Goal: Task Accomplishment & Management: Use online tool/utility

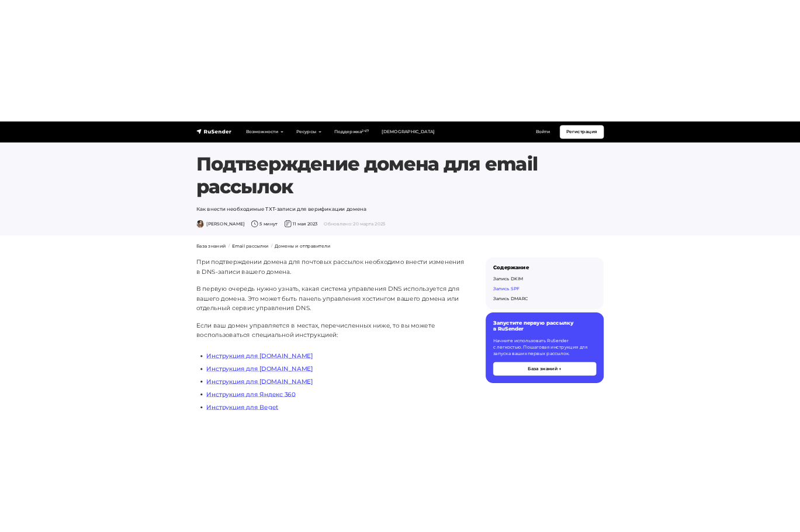
scroll to position [3084, 0]
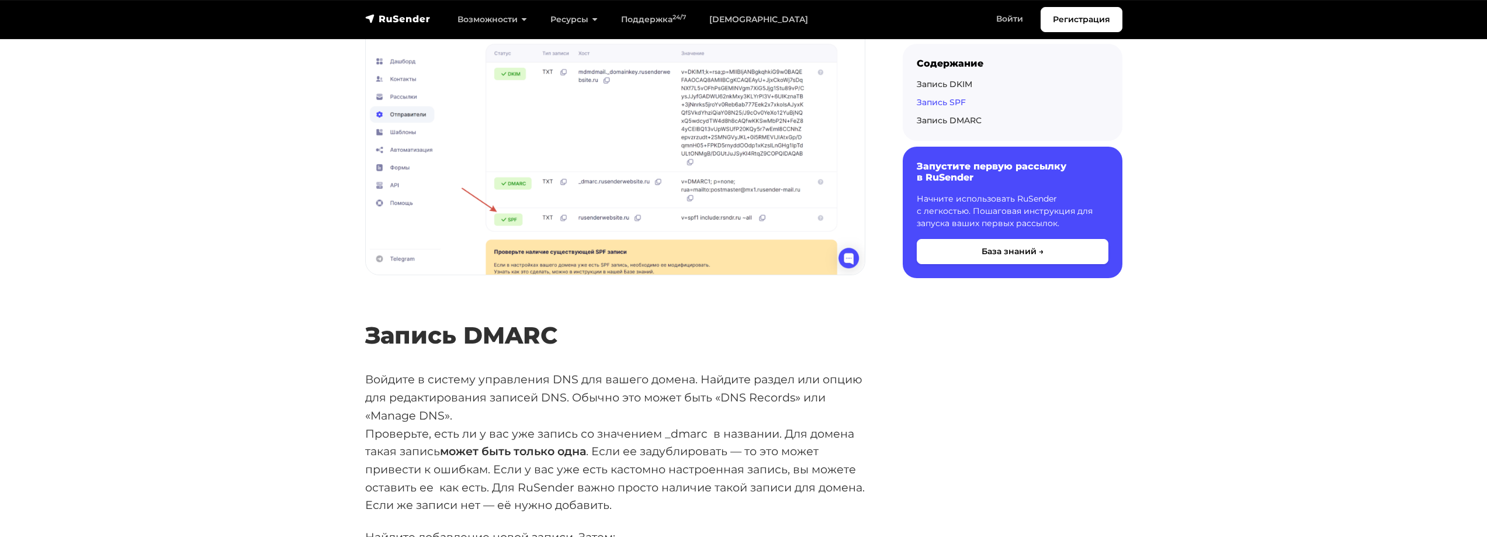
drag, startPoint x: 676, startPoint y: 394, endPoint x: 653, endPoint y: 394, distance: 22.2
copy code "~all"
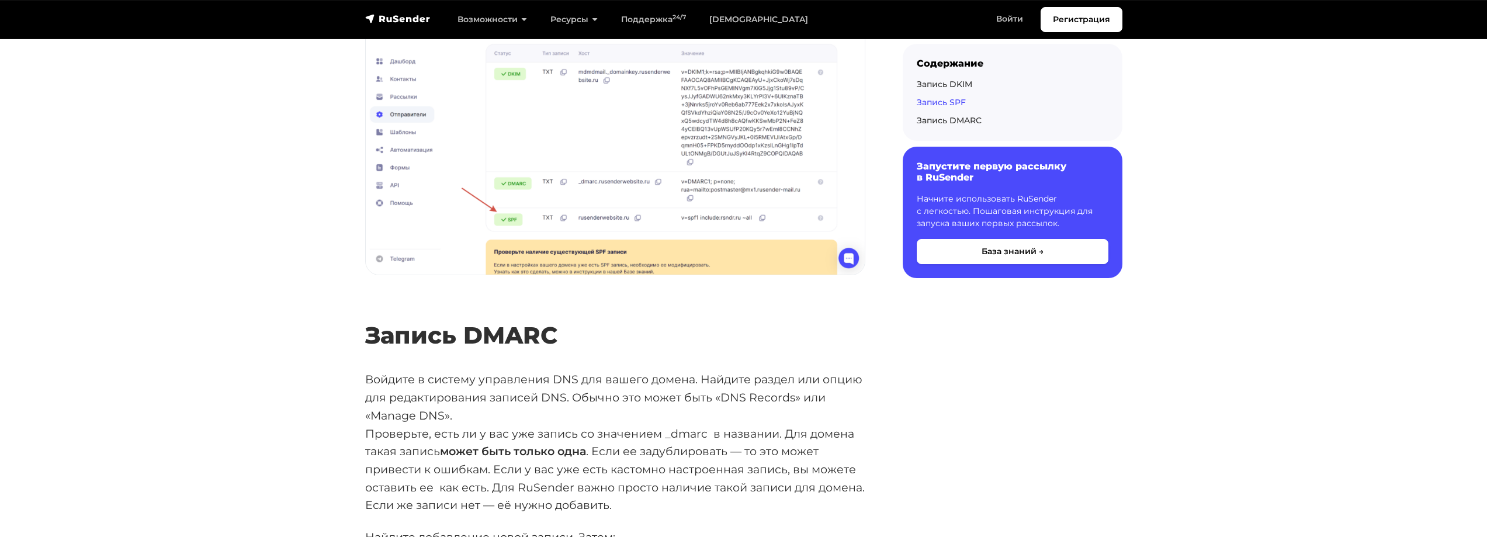
copy div "include:rsndr.ru"
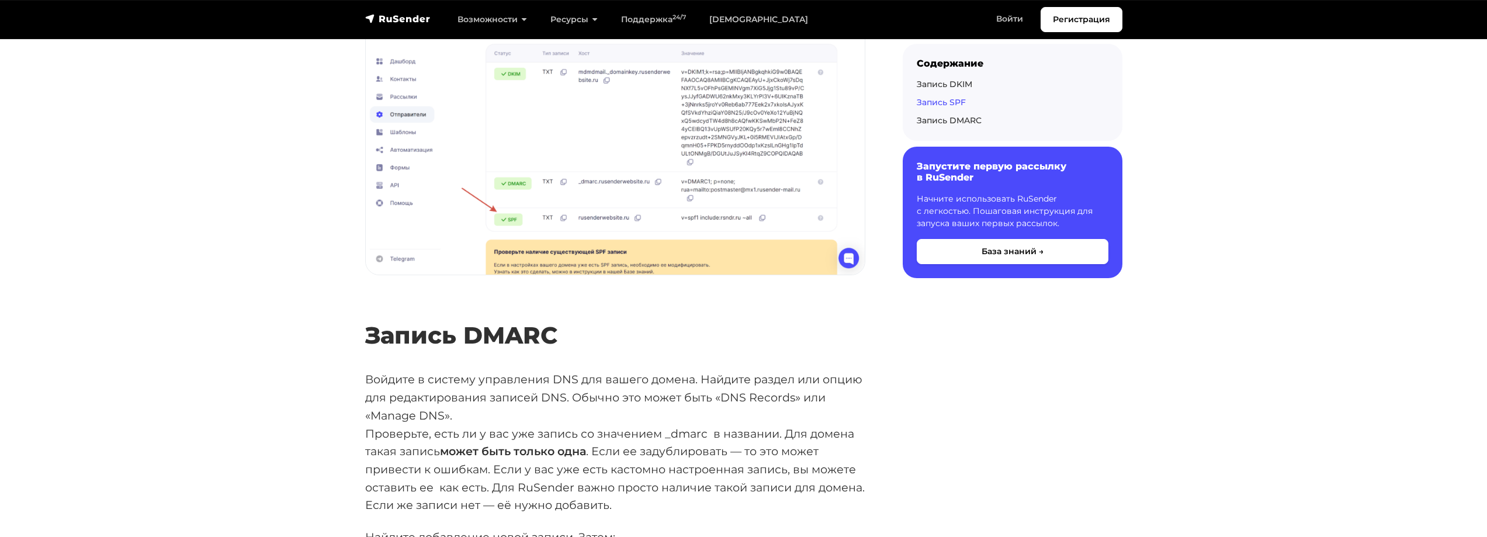
copy code "~all"
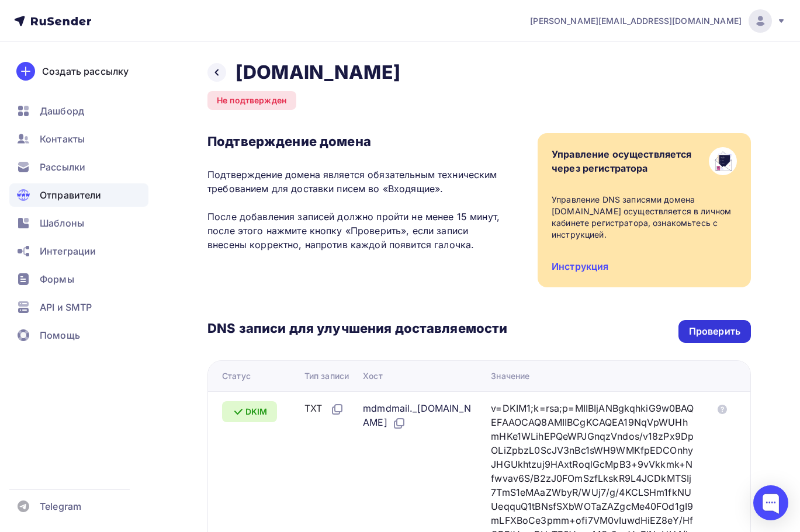
click at [717, 331] on div "Проверить" at bounding box center [714, 331] width 51 height 13
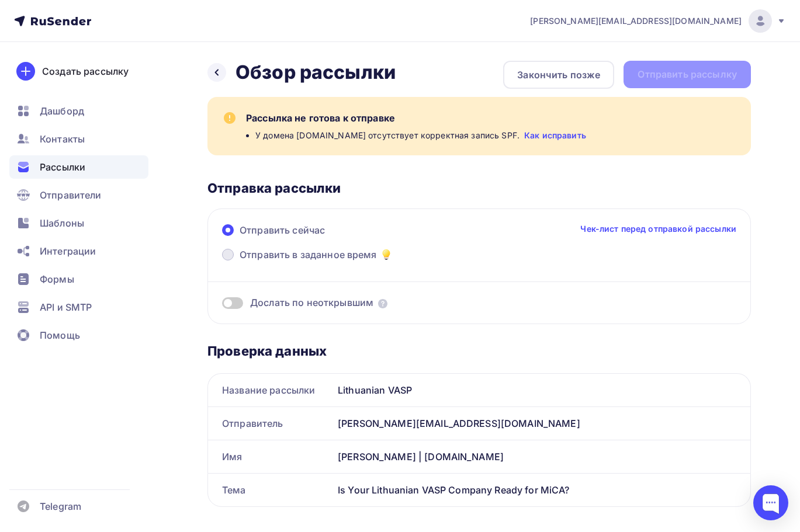
click at [330, 257] on span "Отправить в заданное время" at bounding box center [308, 255] width 137 height 14
click at [240, 262] on input "Отправить в заданное время" at bounding box center [240, 262] width 0 height 0
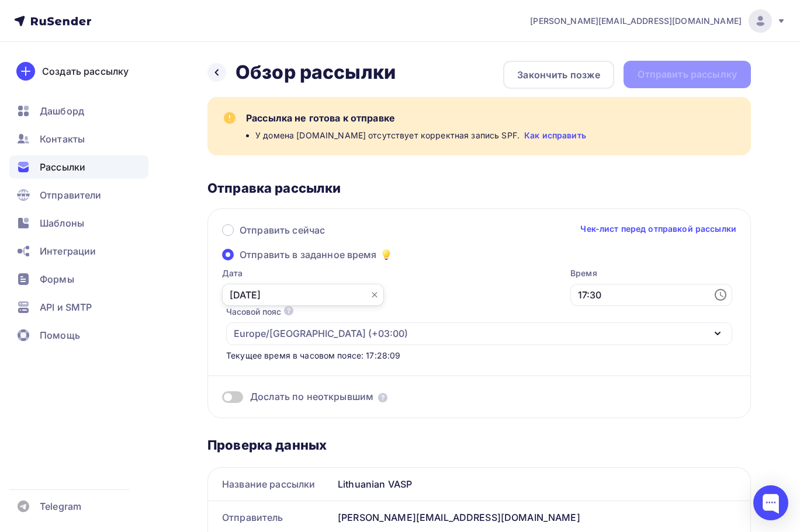
click at [288, 296] on input "[DATE]" at bounding box center [303, 295] width 162 height 22
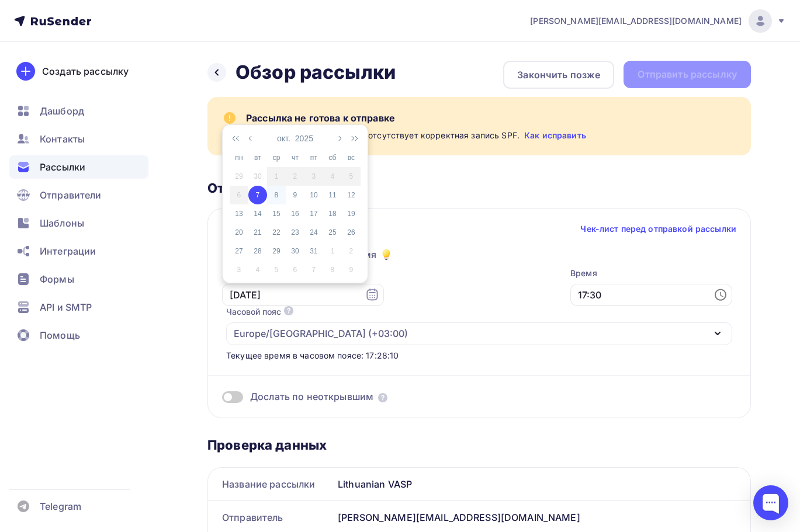
click at [276, 197] on div "8" at bounding box center [276, 195] width 19 height 11
type input "[DATE]"
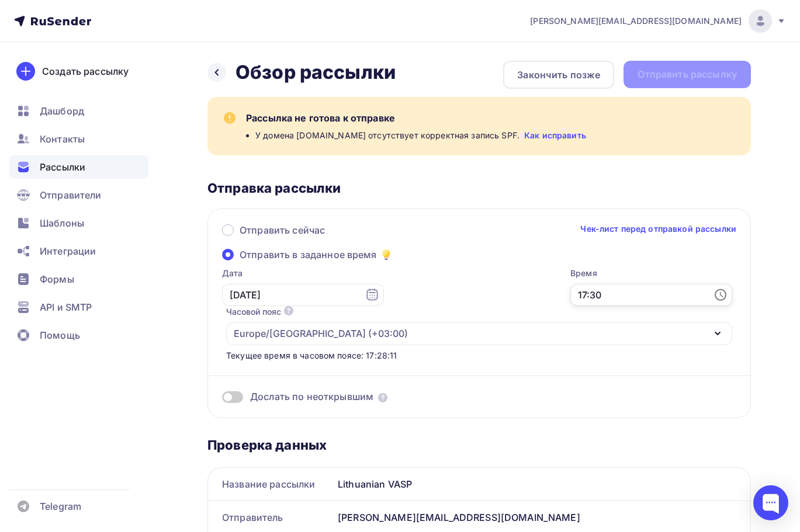
click at [570, 292] on input "17:30" at bounding box center [651, 295] width 162 height 22
click at [423, 207] on li "10" at bounding box center [422, 205] width 60 height 19
click at [483, 165] on li "00" at bounding box center [488, 161] width 60 height 19
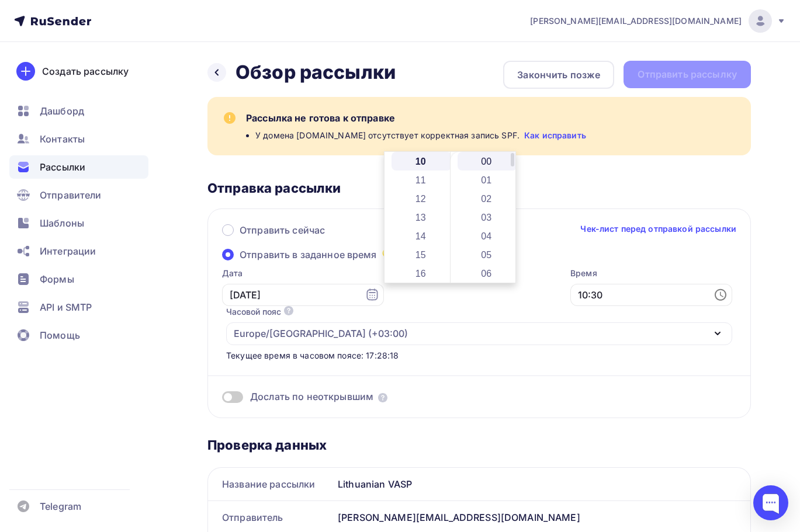
type input "10:00"
click at [445, 362] on div "Дослать по неоткрывшим" at bounding box center [479, 383] width 514 height 42
click at [237, 392] on span at bounding box center [232, 398] width 21 height 12
click at [222, 399] on input "checkbox" at bounding box center [222, 399] width 0 height 0
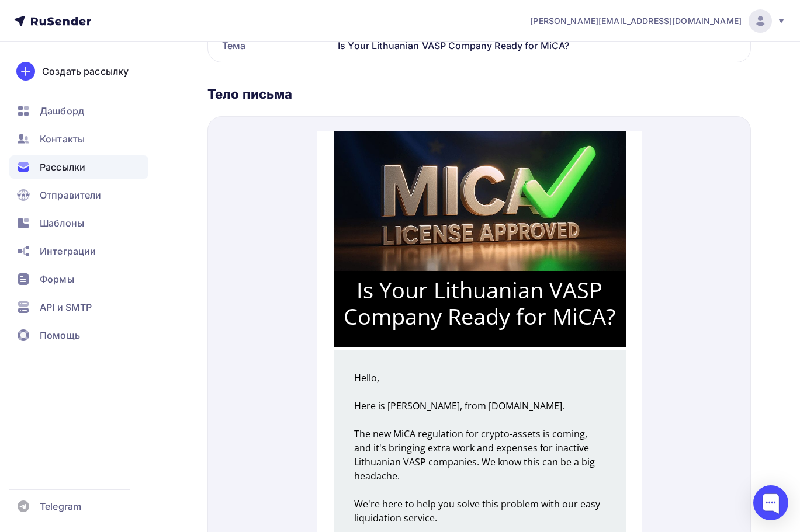
scroll to position [409, 0]
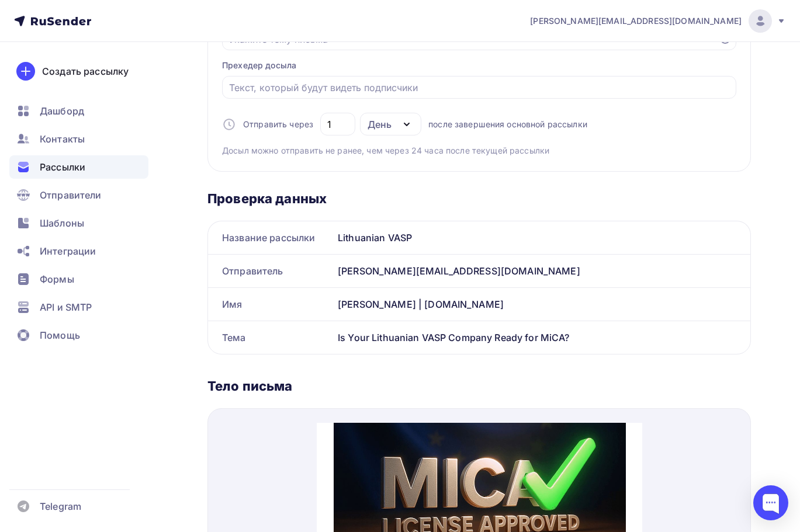
click at [413, 321] on div "Is Your Lithuanian VASP Company Ready for MiCA?" at bounding box center [541, 337] width 417 height 33
copy div "Is Your Lithuanian VASP Company Ready for MiCA? Название рассылки Отправитель И…"
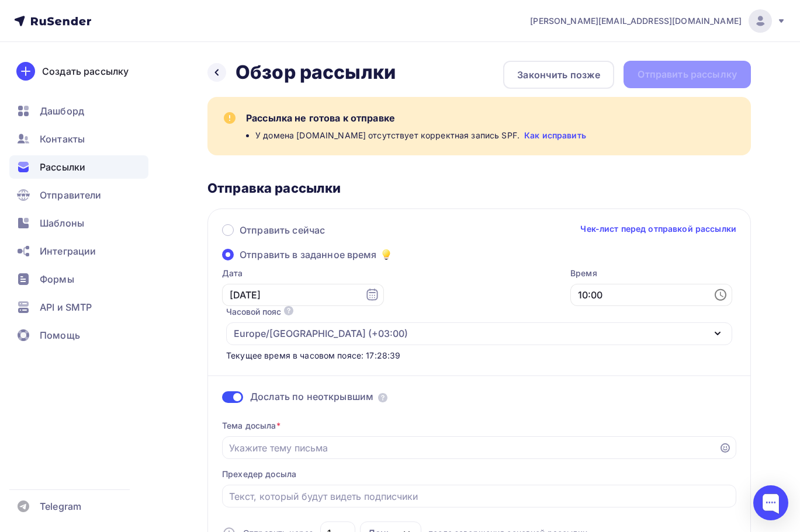
scroll to position [175, 0]
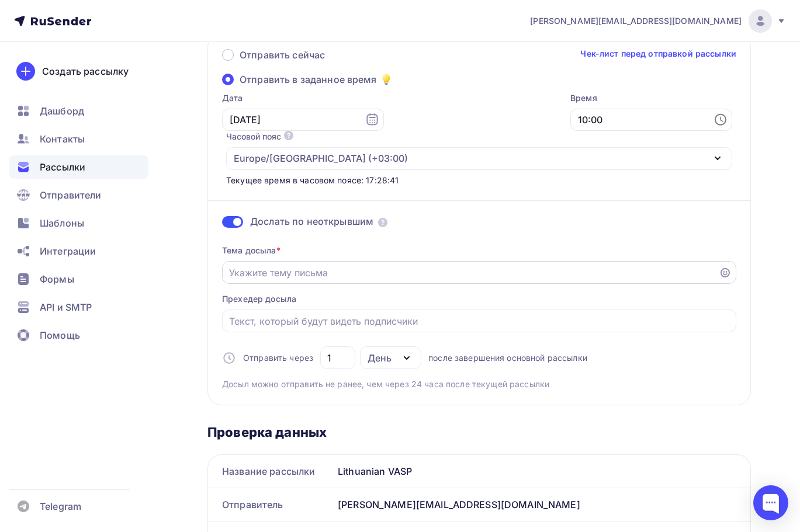
click at [320, 261] on div at bounding box center [479, 272] width 514 height 23
click at [323, 266] on input "Отправить в заданное время" at bounding box center [470, 273] width 483 height 14
paste input "Is Your Lithuanian VASP Company Ready for MiCA?"
type input "Is Your Lithuanian VASP Company Ready for MiCA?"
click at [201, 299] on div "Назад Обзор рассылки Обзор рассылки Закончить позже Отправить рассылку Рассылка…" at bounding box center [400, 502] width 800 height 1271
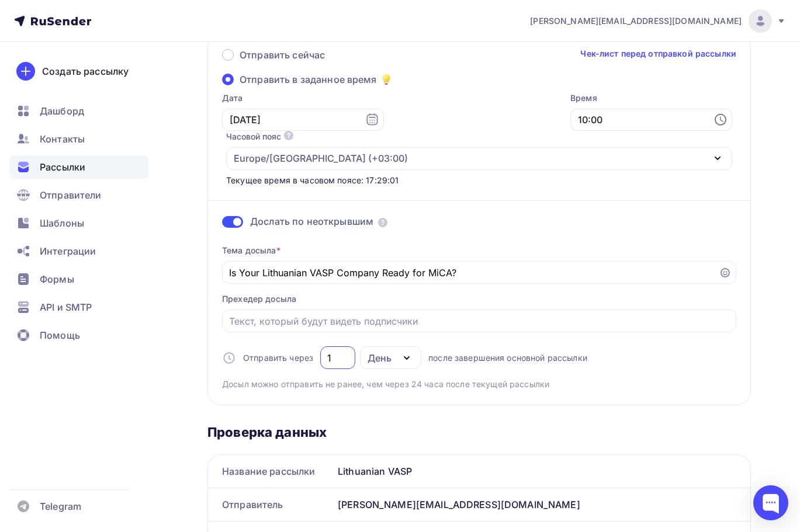
click at [340, 351] on input "1" at bounding box center [338, 358] width 22 height 14
drag, startPoint x: 340, startPoint y: 320, endPoint x: 316, endPoint y: 322, distance: 24.0
click at [316, 347] on div "Отправить через 1 День День Часы после завершения основной рассылки" at bounding box center [404, 358] width 365 height 23
drag, startPoint x: 339, startPoint y: 316, endPoint x: 317, endPoint y: 317, distance: 22.2
click at [317, 347] on div "Отправить через 3 День День Часы после завершения основной рассылки" at bounding box center [404, 358] width 365 height 23
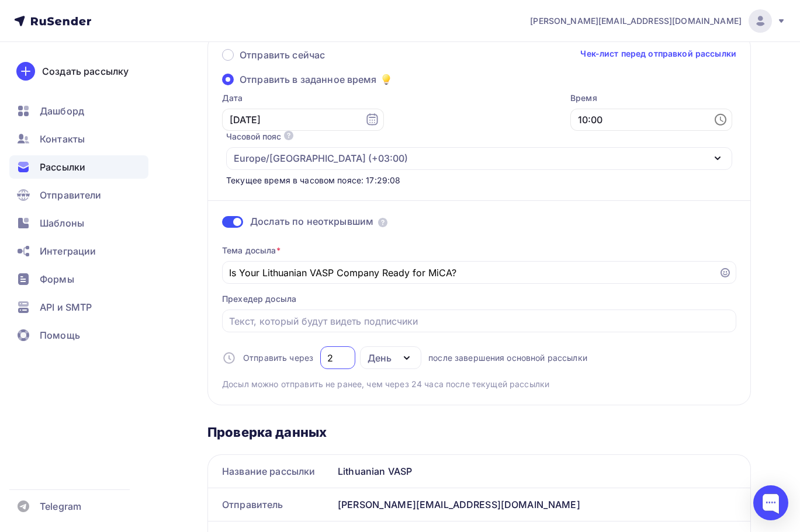
type input "2"
click at [680, 301] on div "Тема досыла * Is Your Lithuanian VASP Company Ready for MiCA? Прехедер досыла О…" at bounding box center [479, 313] width 514 height 155
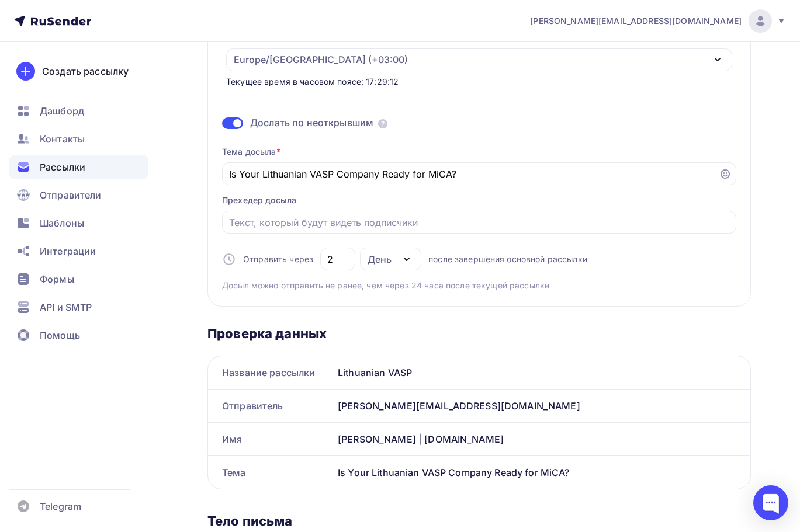
scroll to position [0, 0]
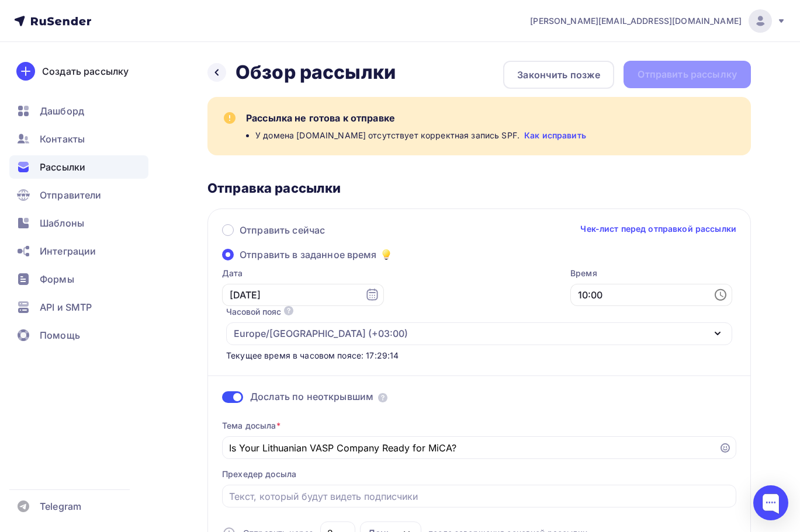
click at [487, 138] on span "У домена [DOMAIN_NAME] отсутствует корректная запись SPF." at bounding box center [387, 136] width 264 height 12
click at [691, 209] on div "Отправить сейчас Чек-лист перед отправкой рассылки Отправить в заданное время Д…" at bounding box center [479, 395] width 544 height 372
click at [597, 172] on div "Рассылка не готова к отправке У домена [DOMAIN_NAME] отсутствует корректная зап…" at bounding box center [479, 339] width 544 height 484
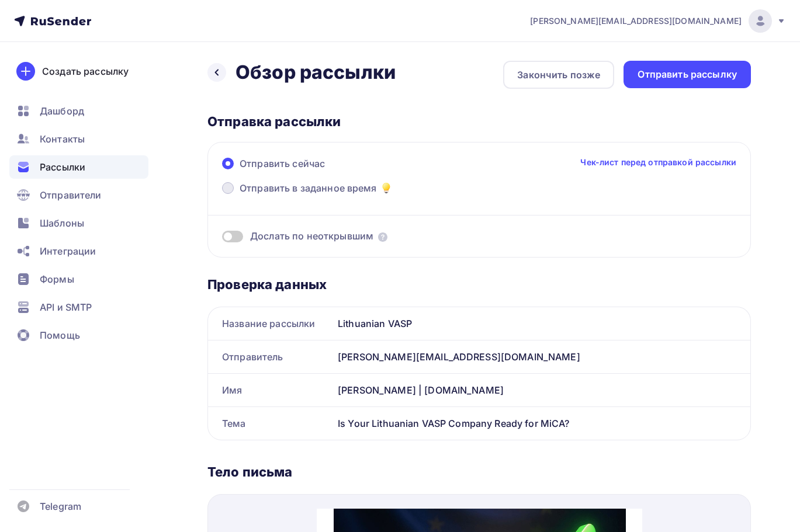
click at [269, 187] on span "Отправить в заданное время" at bounding box center [308, 188] width 137 height 14
click at [240, 195] on input "Отправить в заданное время" at bounding box center [240, 195] width 0 height 0
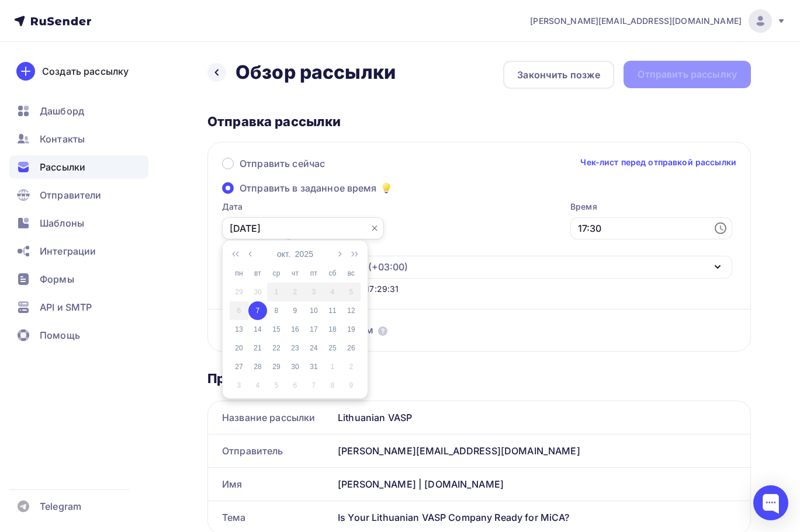
click at [292, 226] on input "[DATE]" at bounding box center [303, 228] width 162 height 22
click at [279, 307] on div "8" at bounding box center [276, 311] width 19 height 11
type input "[DATE]"
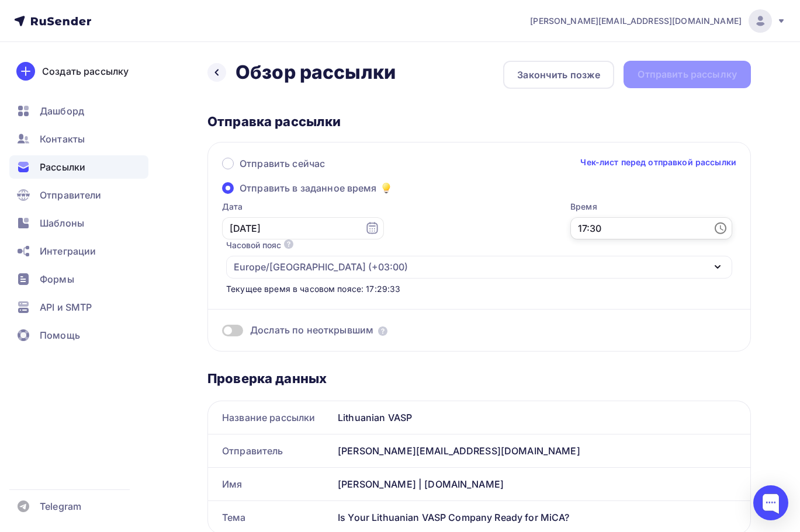
click at [570, 227] on input "17:30" at bounding box center [651, 228] width 162 height 22
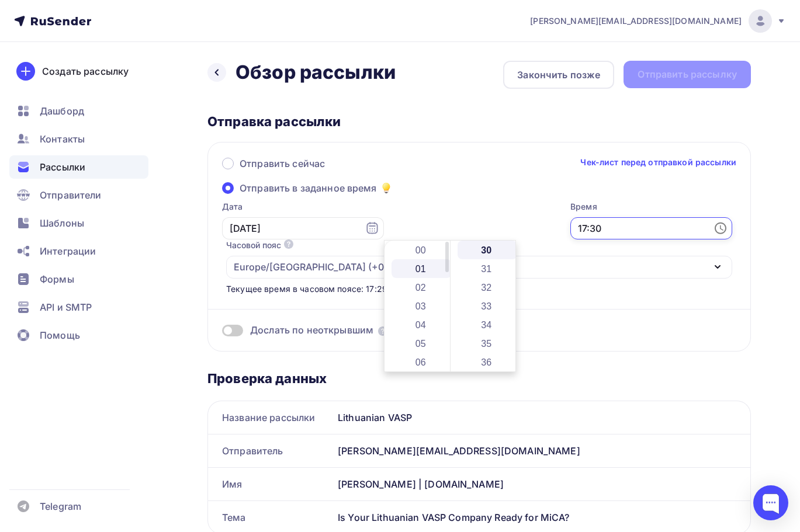
scroll to position [175, 0]
click at [426, 265] on li "10" at bounding box center [422, 261] width 60 height 19
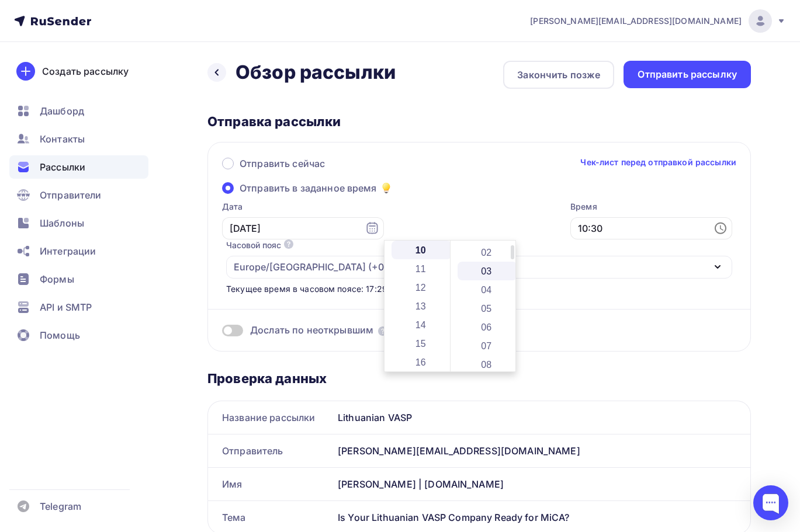
scroll to position [0, 0]
click at [489, 253] on li "00" at bounding box center [488, 250] width 60 height 19
type input "10:00"
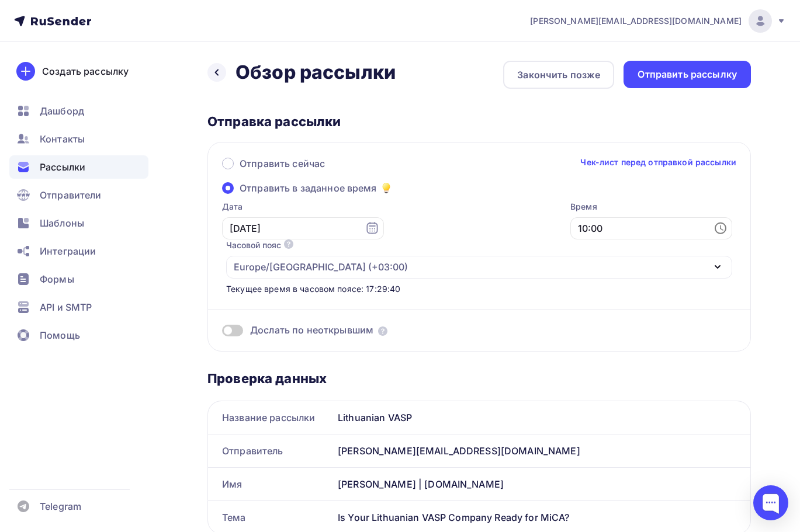
click at [612, 295] on div "Дослать по неоткрывшим" at bounding box center [479, 316] width 514 height 42
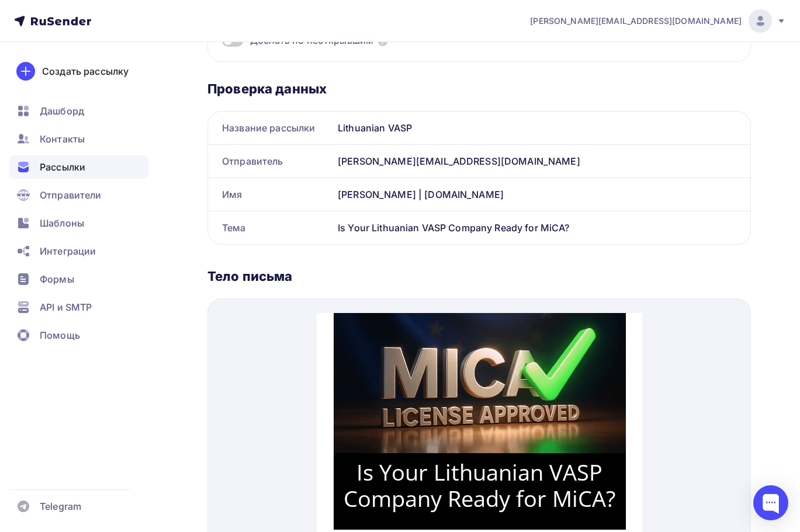
scroll to position [292, 0]
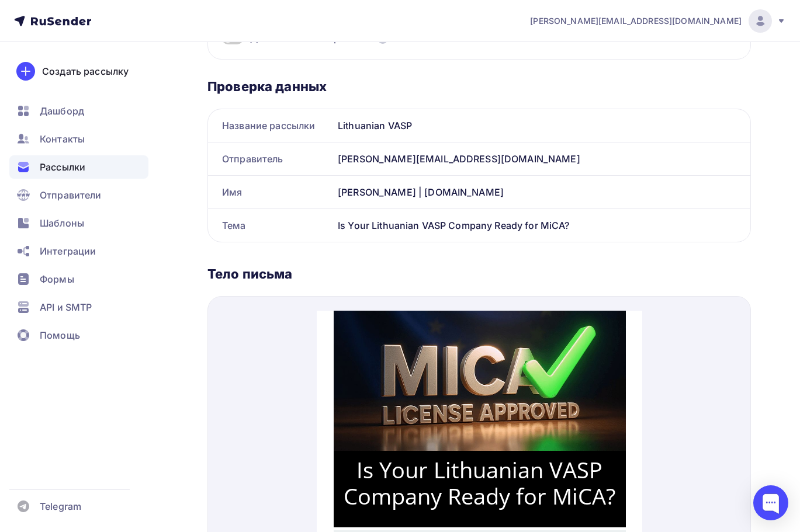
click at [430, 209] on div "Is Your Lithuanian VASP Company Ready for MiCA?" at bounding box center [541, 225] width 417 height 33
copy div "Is Your Lithuanian VASP Company Ready for MiCA? Название рассылки Отправитель И…"
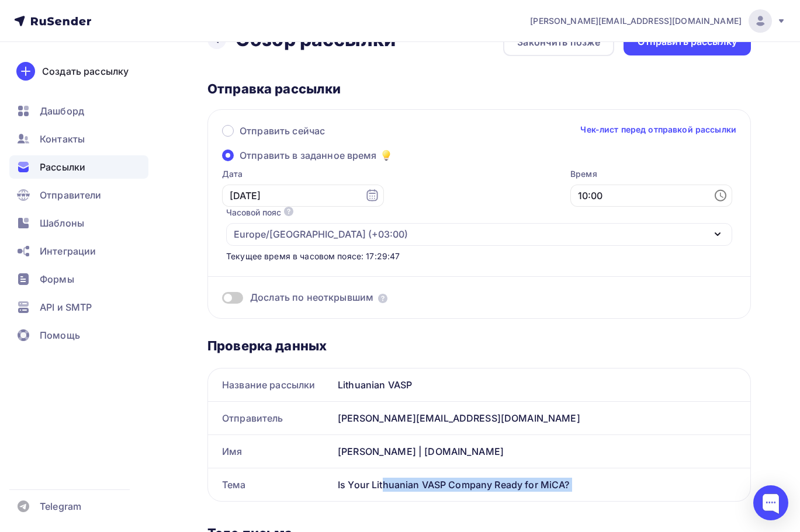
scroll to position [58, 0]
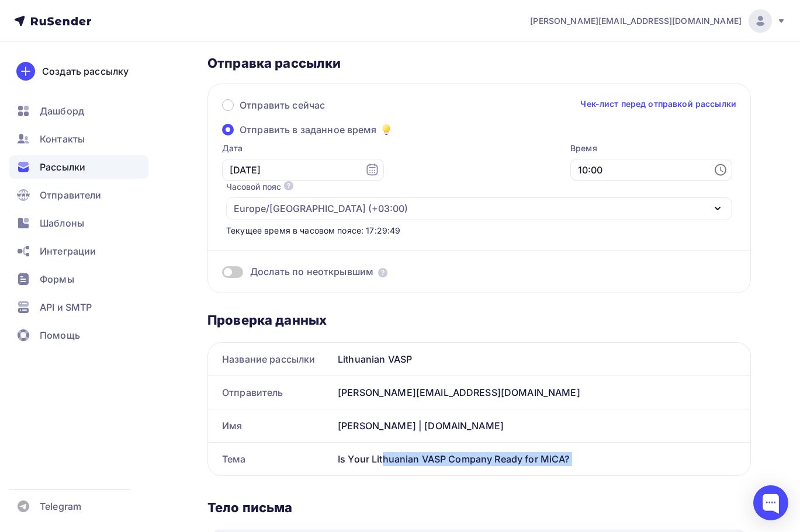
click at [240, 266] on span at bounding box center [232, 272] width 21 height 12
click at [222, 274] on input "checkbox" at bounding box center [222, 274] width 0 height 0
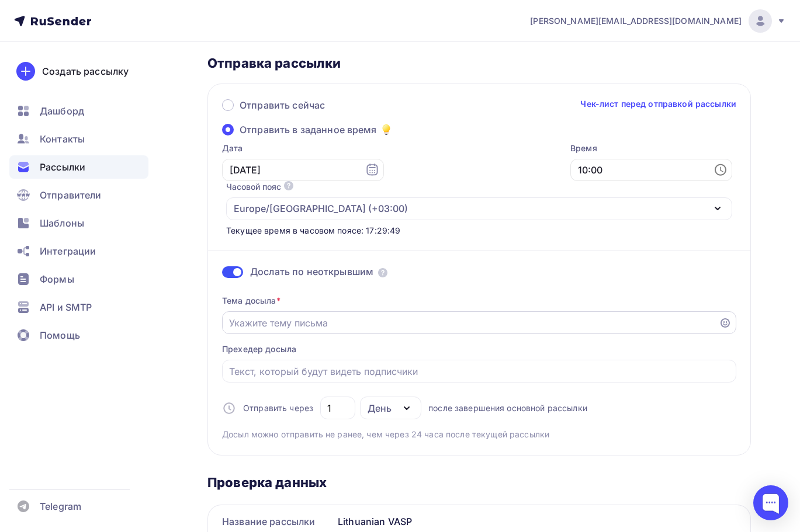
click at [297, 316] on input "Отправить в заданное время" at bounding box center [470, 323] width 483 height 14
paste input "Is Your Lithuanian VASP Company Ready for MiCA?"
type input "Is Your Lithuanian VASP Company Ready for MiCA?"
drag, startPoint x: 337, startPoint y: 364, endPoint x: 322, endPoint y: 368, distance: 15.6
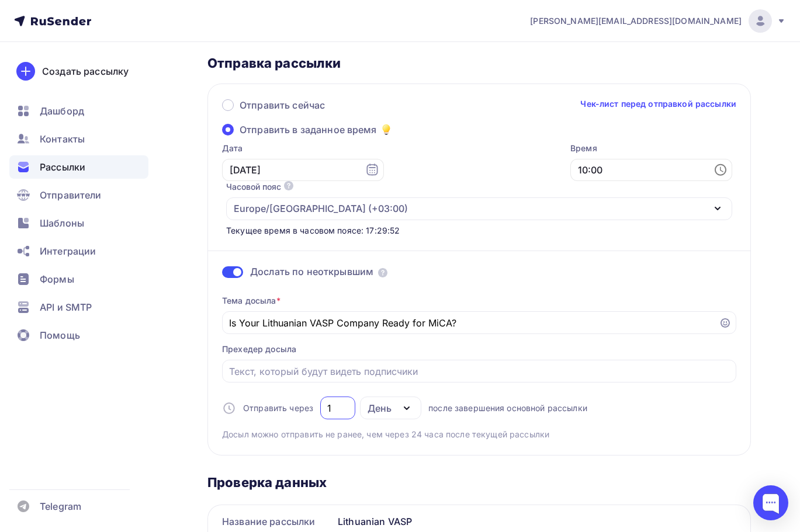
click at [322, 397] on div "1" at bounding box center [337, 408] width 35 height 23
type input "2"
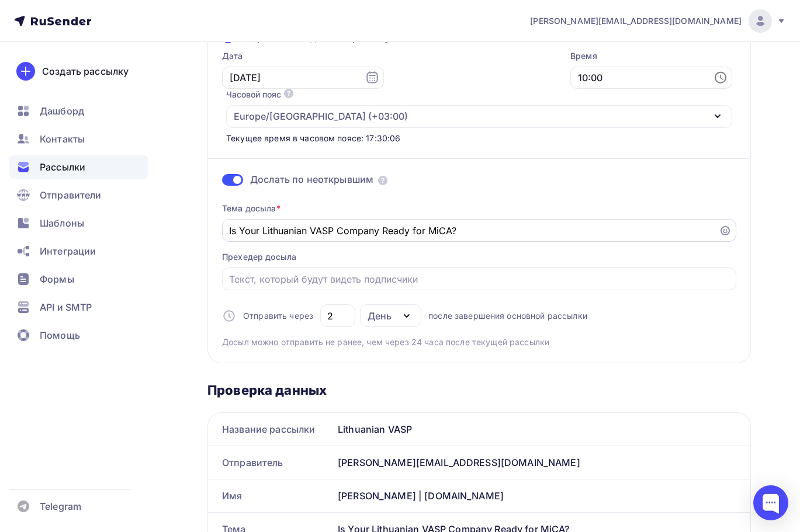
scroll to position [0, 0]
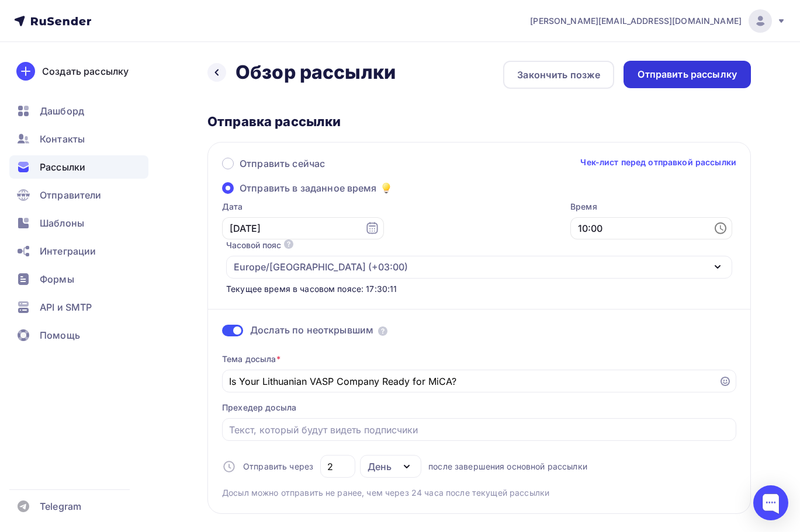
click at [684, 75] on div "Отправить рассылку" at bounding box center [687, 74] width 99 height 13
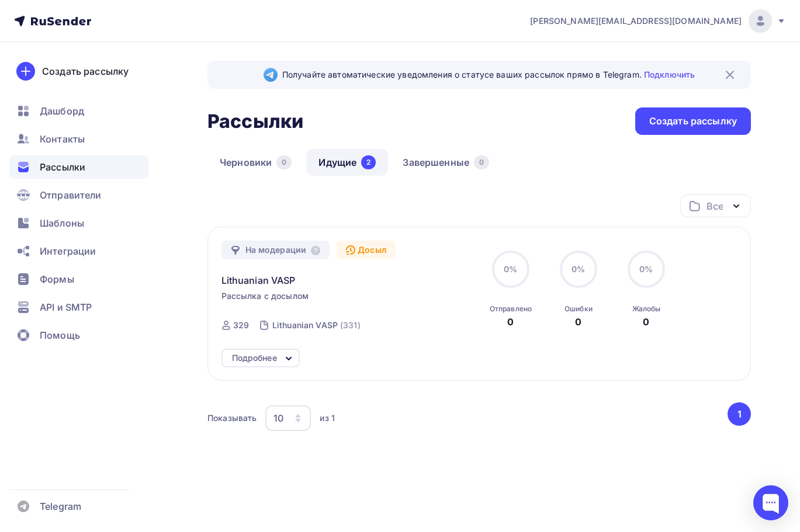
click at [276, 356] on div "Подробнее" at bounding box center [254, 358] width 45 height 14
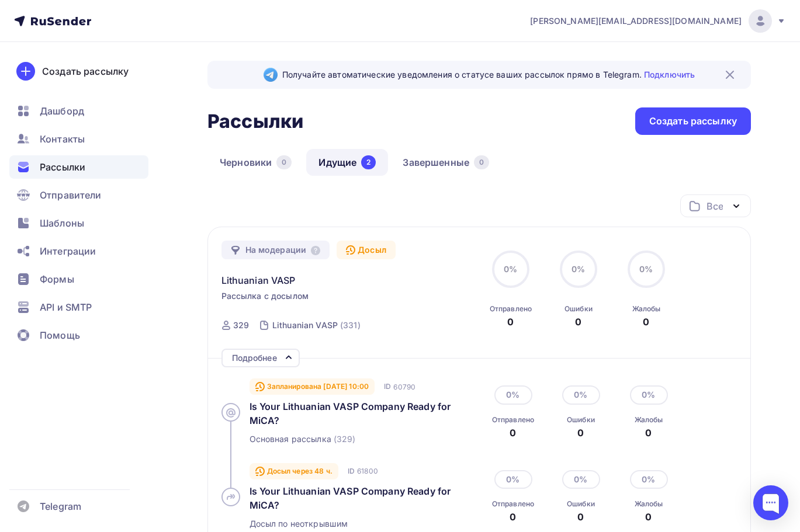
click at [340, 164] on link "Идущие 2" at bounding box center [347, 162] width 82 height 27
click at [250, 158] on link "Черновики 0" at bounding box center [255, 162] width 96 height 27
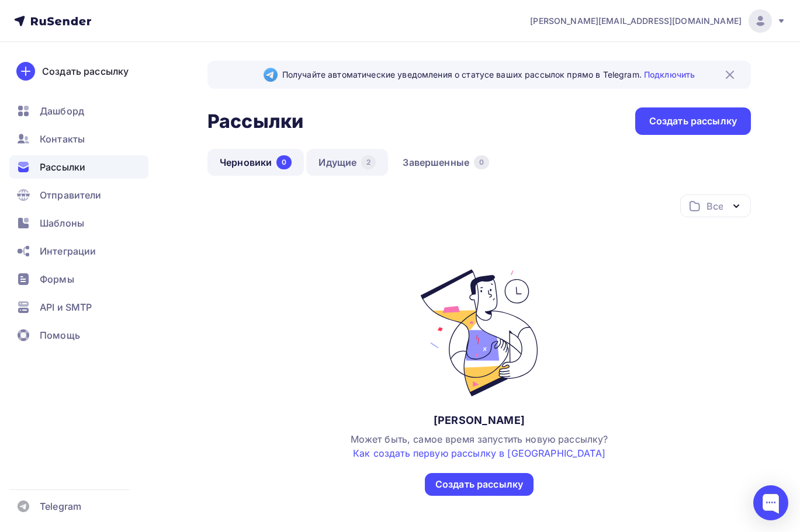
click at [311, 162] on link "Идущие 2" at bounding box center [347, 162] width 82 height 27
